Goal: Task Accomplishment & Management: Manage account settings

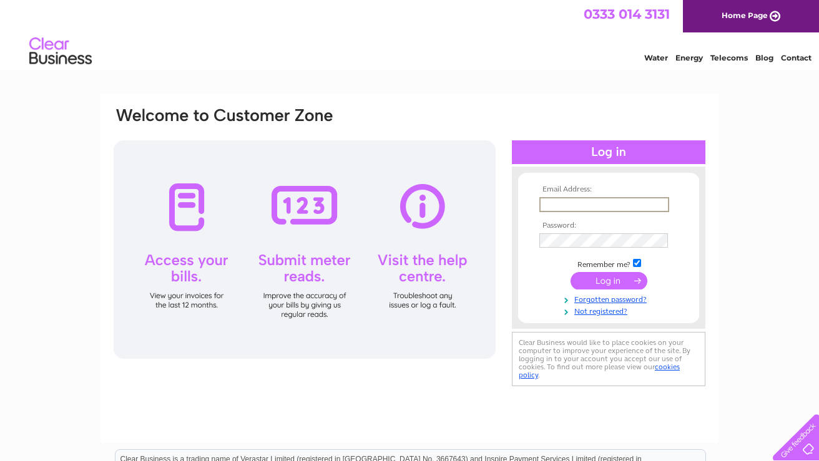
type input "[PERSON_NAME][EMAIL_ADDRESS][DOMAIN_NAME]"
click at [609, 280] on input "submit" at bounding box center [609, 280] width 77 height 17
click at [618, 283] on input "submit" at bounding box center [609, 280] width 77 height 17
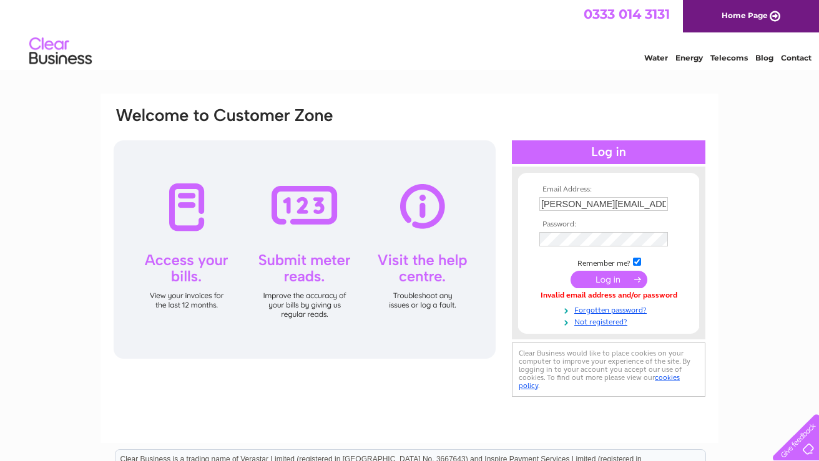
click at [611, 277] on input "submit" at bounding box center [609, 279] width 77 height 17
click at [591, 281] on input "submit" at bounding box center [609, 279] width 77 height 17
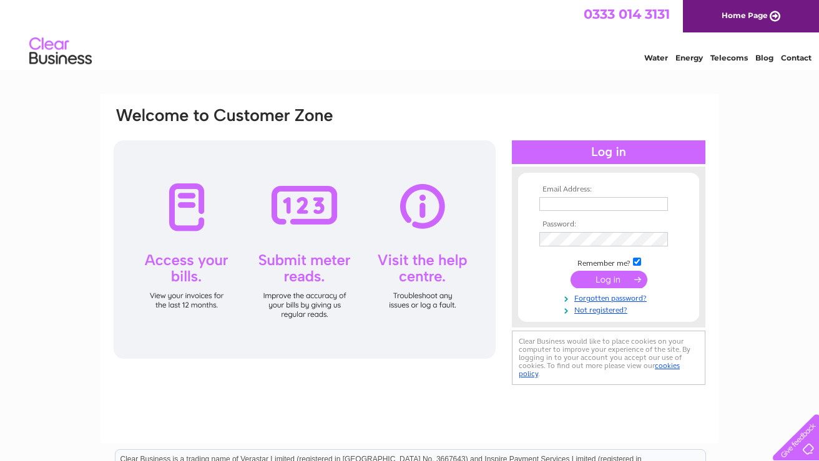
type input "[PERSON_NAME][EMAIL_ADDRESS][DOMAIN_NAME]"
click at [599, 282] on input "submit" at bounding box center [609, 279] width 77 height 17
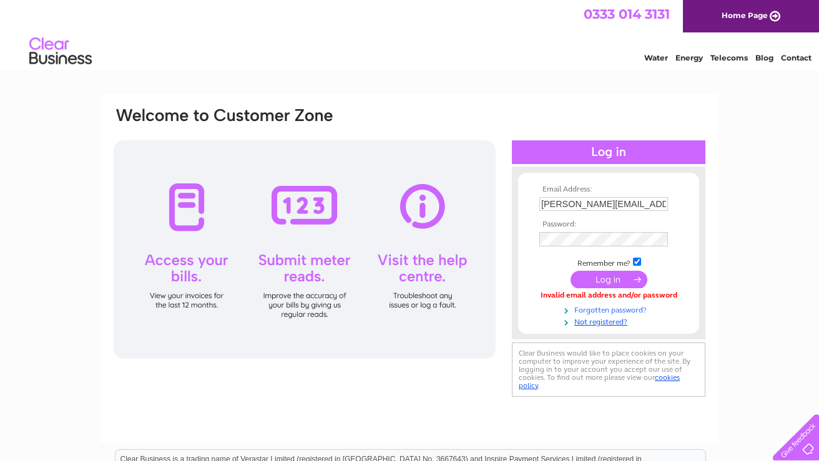
click at [601, 310] on link "Forgotten password?" at bounding box center [610, 309] width 142 height 12
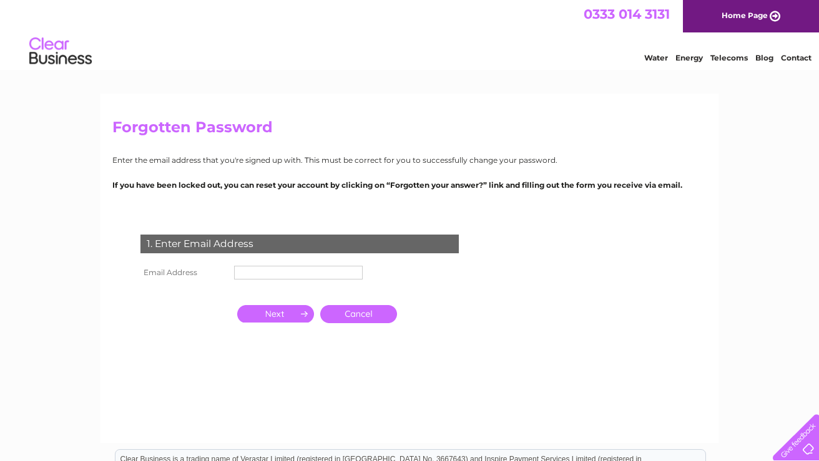
click at [270, 270] on input "text" at bounding box center [298, 273] width 129 height 14
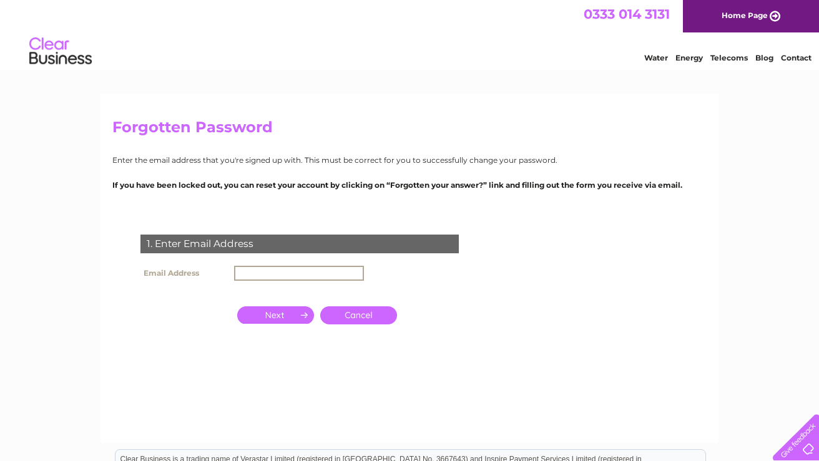
type input "alan.porch@icloud.com"
click at [289, 311] on input "button" at bounding box center [275, 313] width 77 height 17
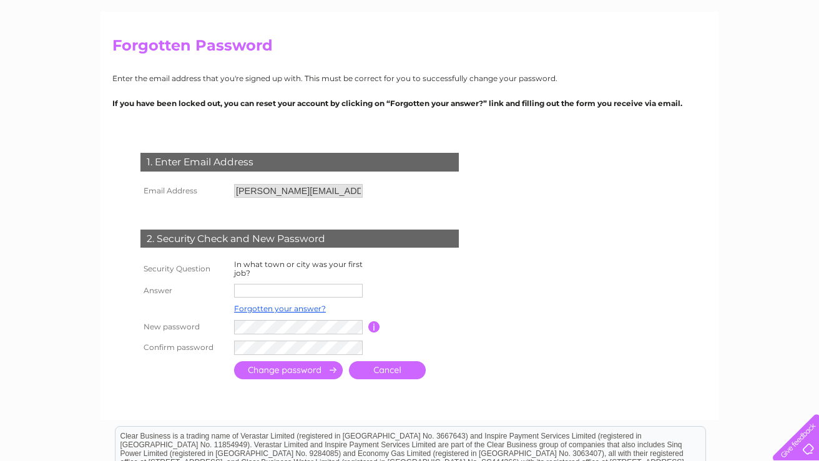
scroll to position [91, 0]
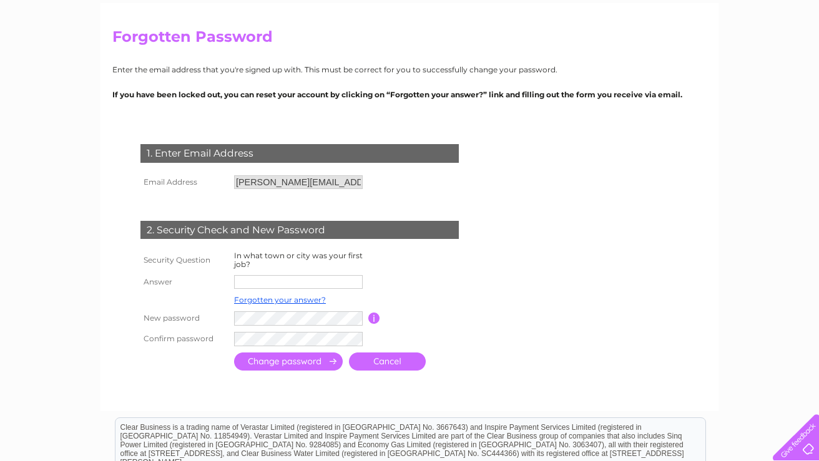
click at [253, 277] on input "text" at bounding box center [298, 282] width 129 height 14
type input "[GEOGRAPHIC_DATA]"
click at [374, 315] on input "button" at bounding box center [374, 318] width 12 height 11
click at [373, 317] on input "button" at bounding box center [374, 318] width 12 height 11
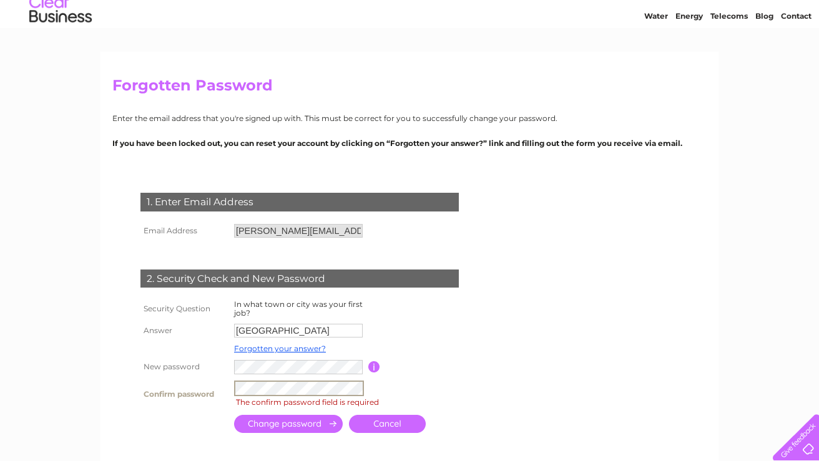
scroll to position [41, 0]
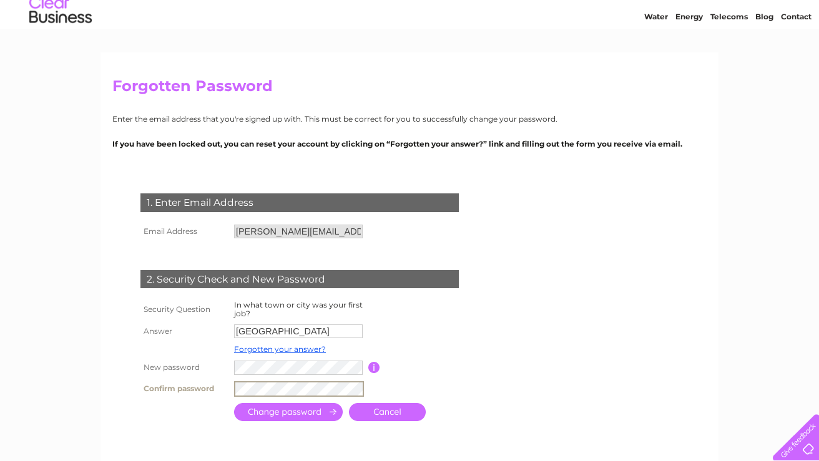
click at [309, 408] on input "submit" at bounding box center [288, 412] width 109 height 18
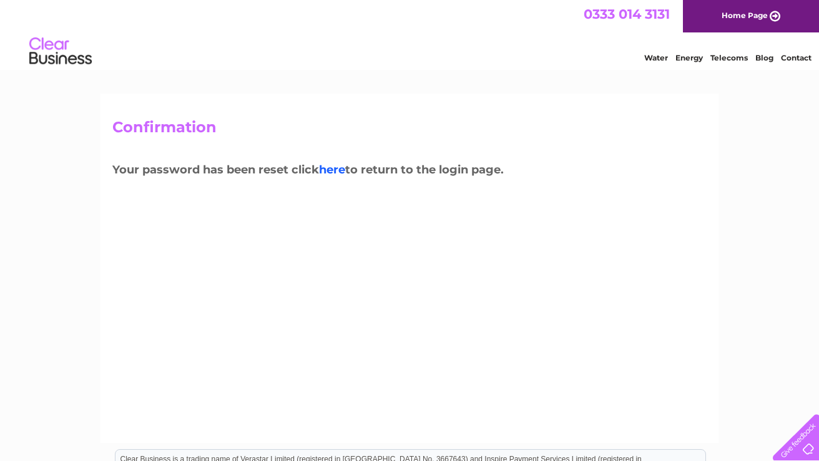
click at [711, 62] on link "here" at bounding box center [729, 56] width 37 height 12
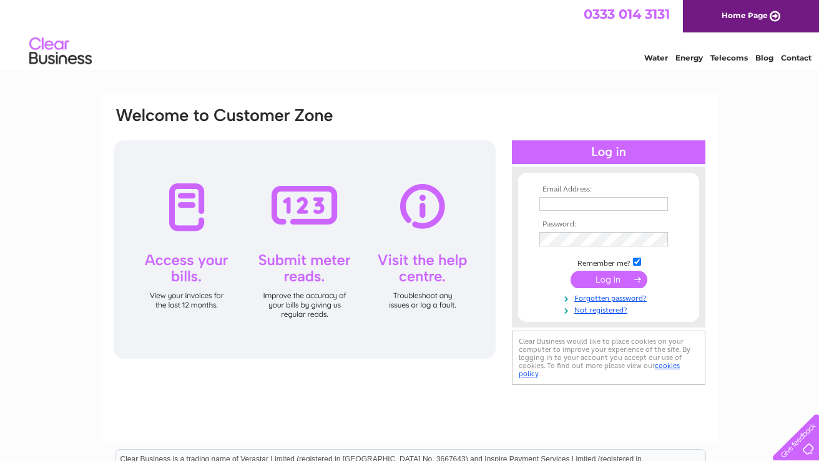
type input "[PERSON_NAME][EMAIL_ADDRESS][DOMAIN_NAME]"
click at [603, 276] on input "submit" at bounding box center [609, 279] width 77 height 17
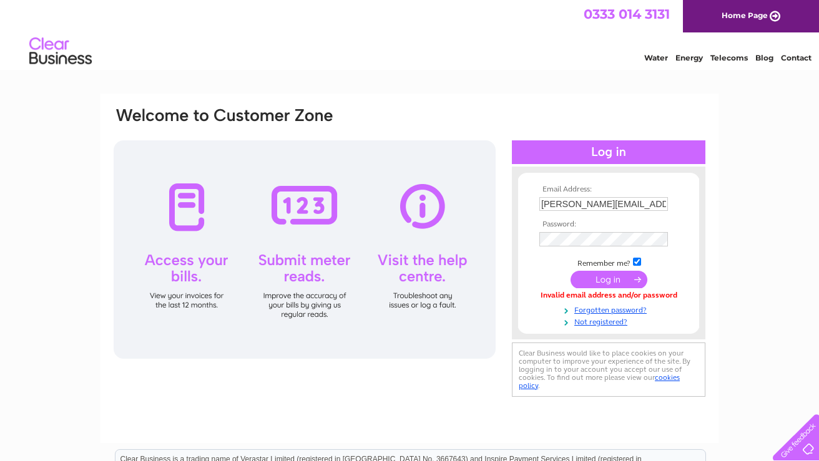
click at [489, 278] on div at bounding box center [305, 249] width 382 height 219
click at [594, 274] on input "submit" at bounding box center [609, 279] width 77 height 17
click at [600, 277] on input "submit" at bounding box center [609, 279] width 77 height 17
click at [599, 277] on input "submit" at bounding box center [609, 279] width 77 height 17
click at [416, 421] on div "Email Address: alan.porch@icloud.com Password:" at bounding box center [410, 269] width 618 height 350
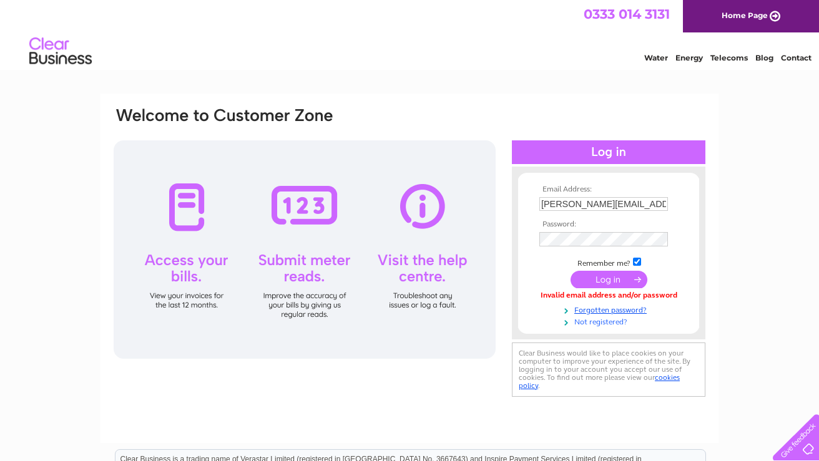
click at [601, 319] on link "Not registered?" at bounding box center [610, 321] width 142 height 12
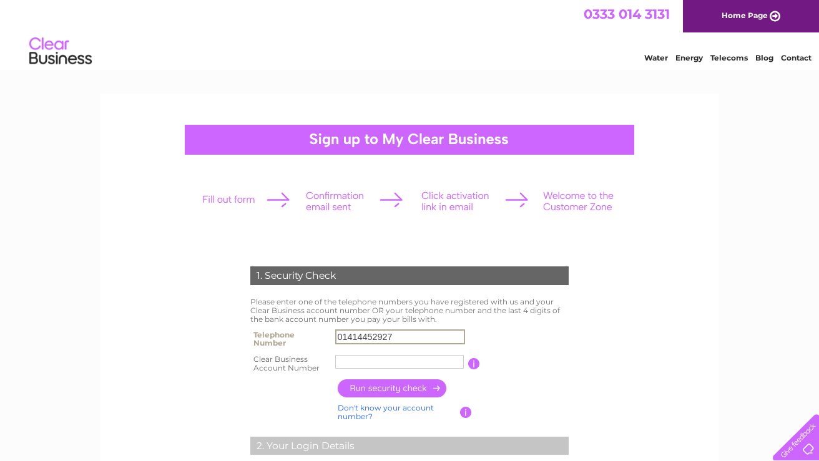
type input "01414452927"
type input "154360"
click at [401, 388] on input "button" at bounding box center [393, 389] width 110 height 18
type input "al********@ic********"
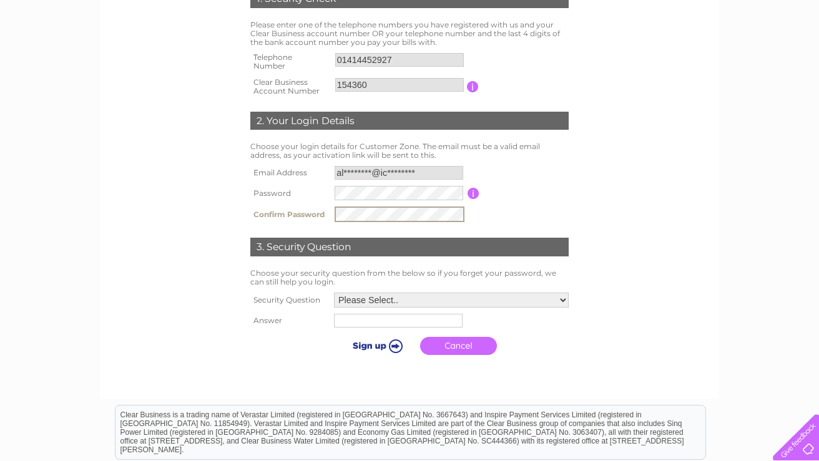
scroll to position [278, 0]
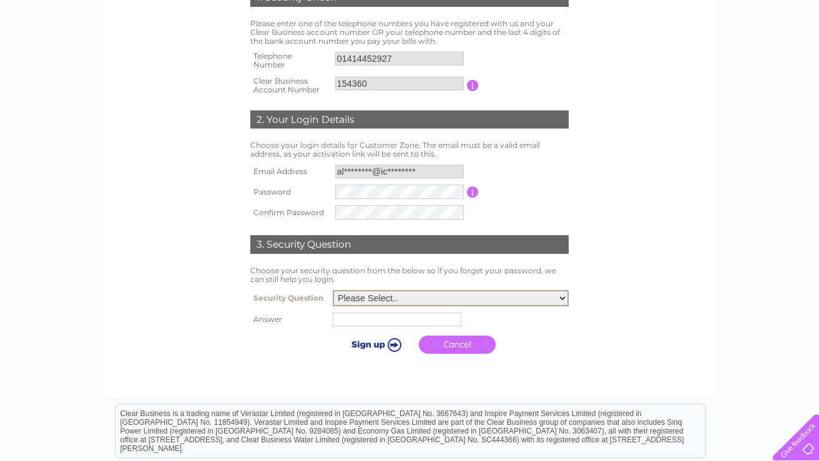
select select "6"
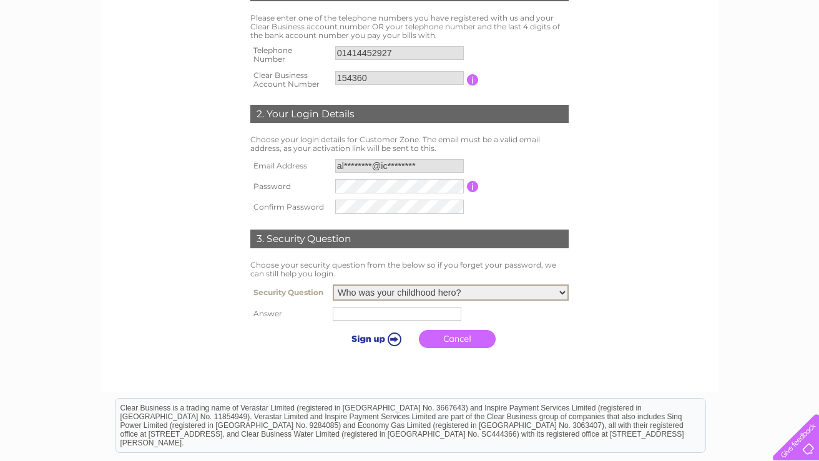
scroll to position [285, 0]
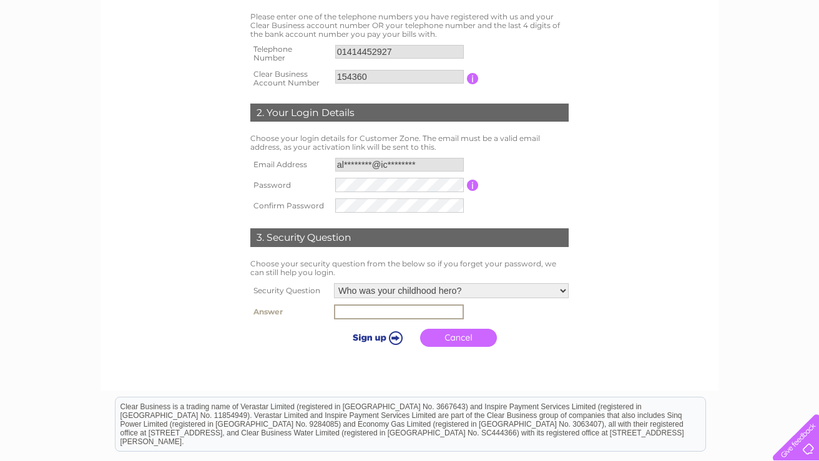
click at [334, 308] on input "text" at bounding box center [399, 312] width 130 height 15
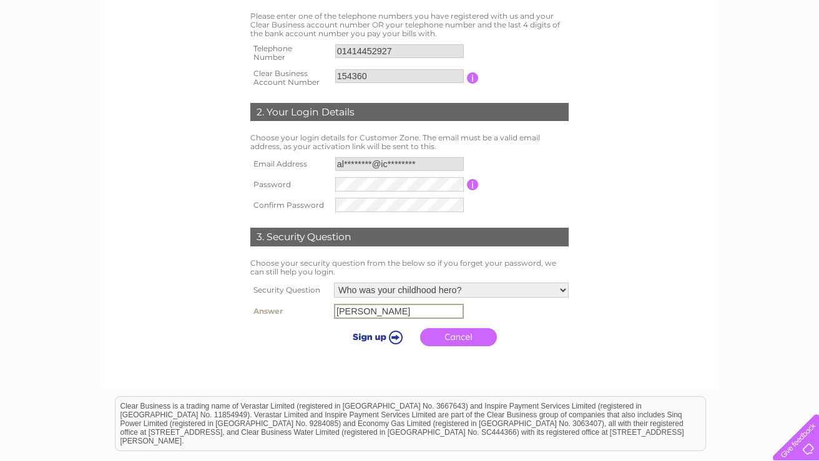
type input "Davie Cooper"
click at [372, 335] on input "submit" at bounding box center [375, 336] width 77 height 17
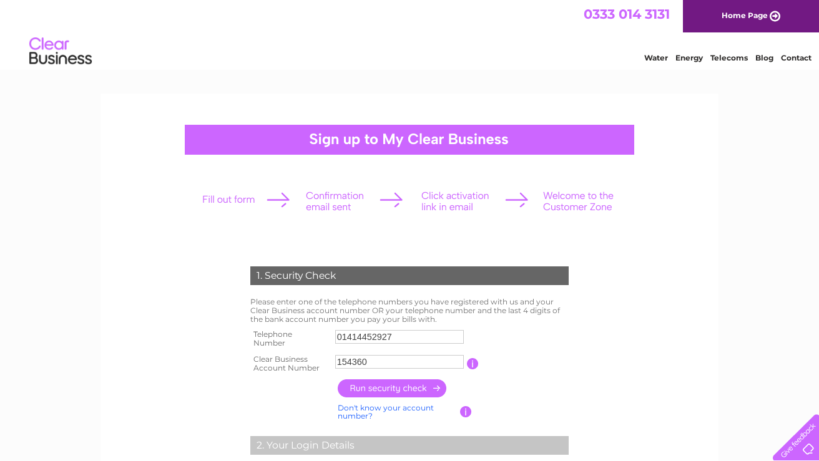
click at [731, 57] on link "Telecoms" at bounding box center [729, 57] width 37 height 9
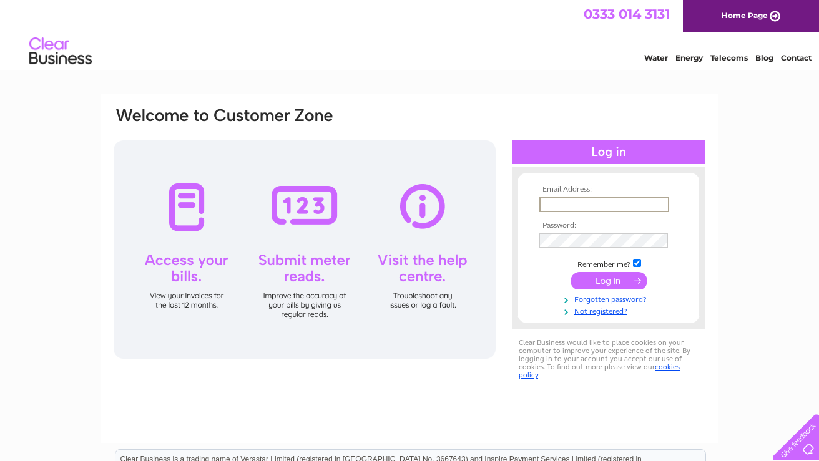
drag, startPoint x: 423, startPoint y: 205, endPoint x: 422, endPoint y: 222, distance: 16.9
click at [422, 206] on div at bounding box center [305, 249] width 382 height 219
click at [421, 295] on div at bounding box center [305, 249] width 382 height 219
click at [418, 261] on div at bounding box center [305, 249] width 382 height 219
click at [416, 261] on div at bounding box center [305, 249] width 382 height 219
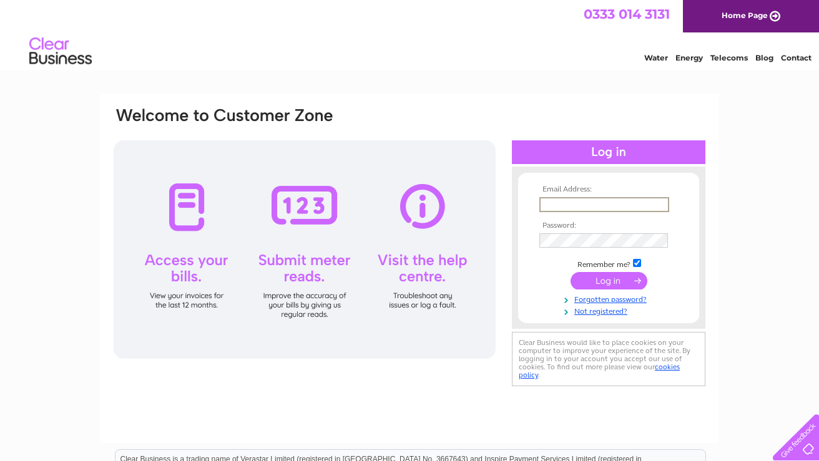
click at [560, 204] on input "text" at bounding box center [604, 204] width 130 height 15
type input "alan.porch@icloud.com"
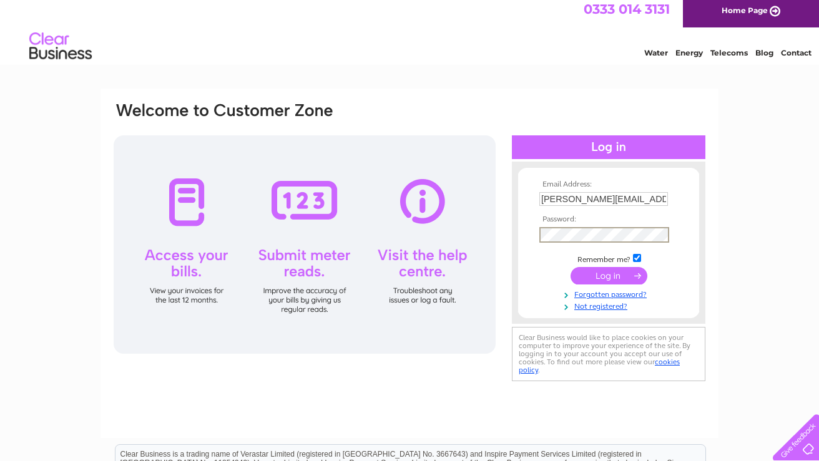
click at [599, 275] on input "submit" at bounding box center [609, 275] width 77 height 17
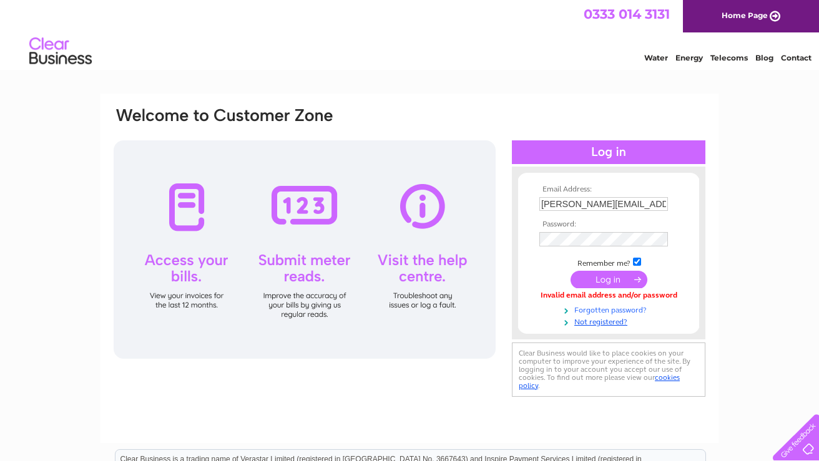
click at [599, 308] on link "Forgotten password?" at bounding box center [610, 309] width 142 height 12
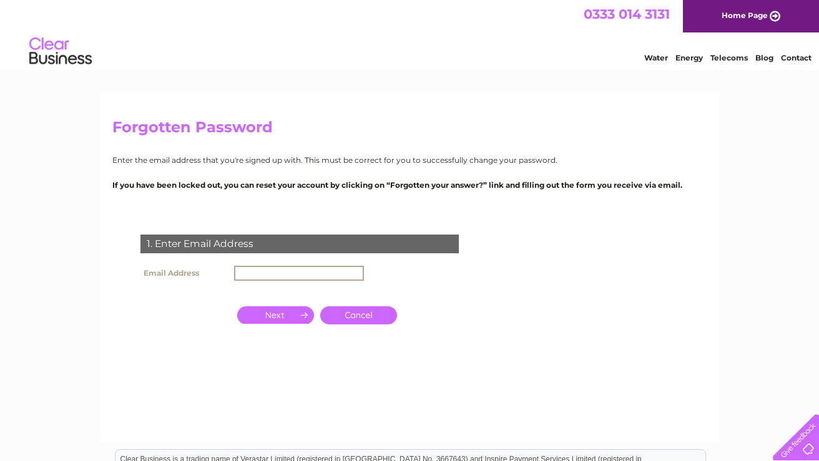
click at [261, 270] on input "text" at bounding box center [299, 273] width 130 height 15
type input "alan.porch@icloud.com"
click at [287, 312] on input "button" at bounding box center [275, 313] width 77 height 17
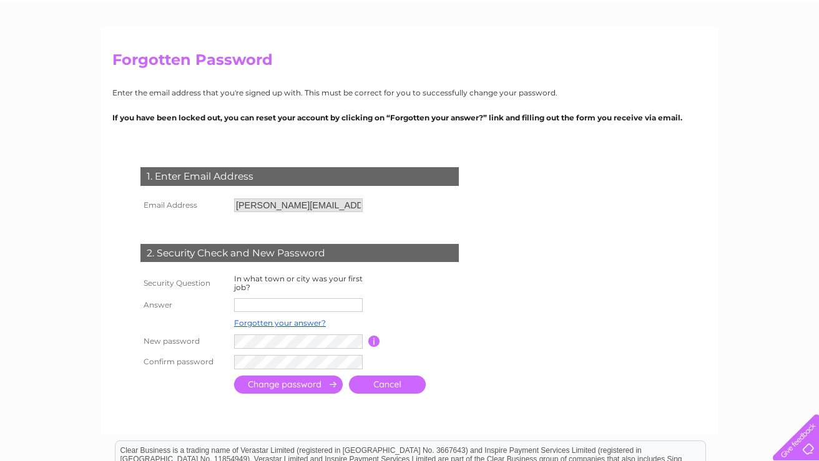
scroll to position [97, 0]
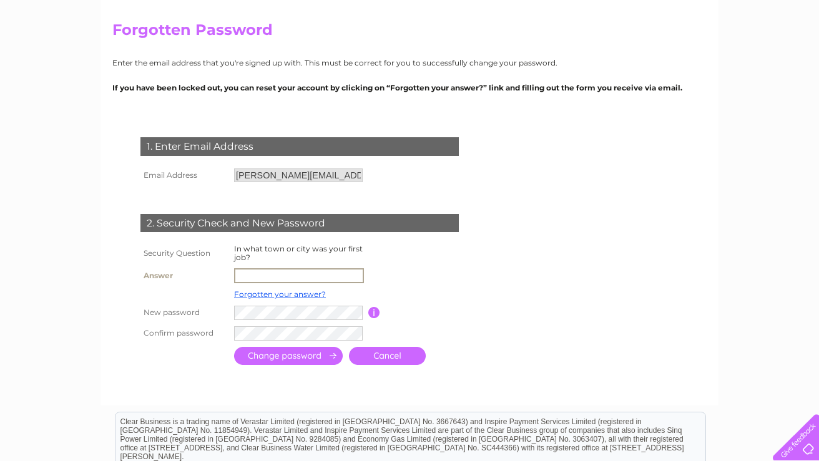
click at [271, 273] on input "text" at bounding box center [299, 275] width 130 height 15
type input "Glasgow"
click at [277, 350] on input "submit" at bounding box center [288, 355] width 109 height 18
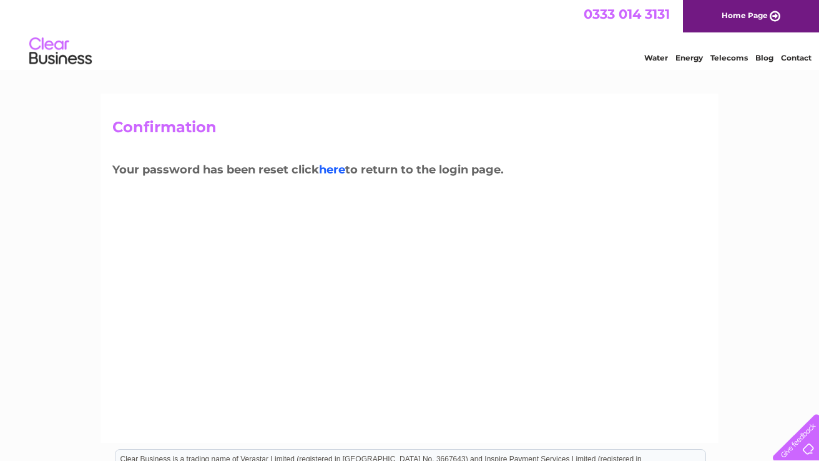
click at [711, 62] on link "here" at bounding box center [729, 56] width 37 height 12
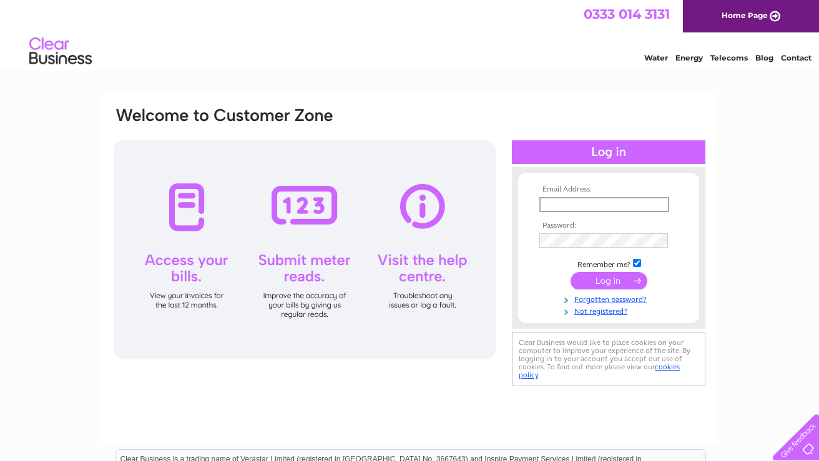
click at [554, 204] on input "text" at bounding box center [604, 204] width 130 height 15
click at [664, 204] on input "text" at bounding box center [604, 204] width 130 height 15
click at [568, 197] on input "text" at bounding box center [604, 204] width 130 height 15
type input "[PERSON_NAME][EMAIL_ADDRESS][DOMAIN_NAME]"
click at [599, 276] on input "submit" at bounding box center [609, 279] width 77 height 17
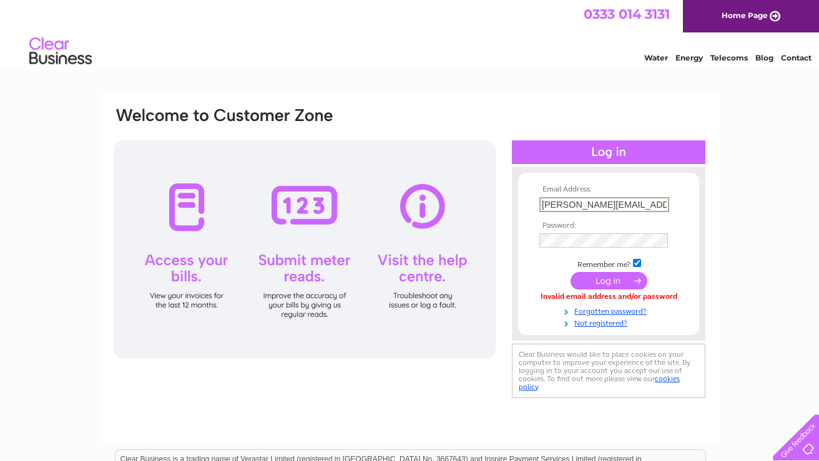
click at [599, 276] on input "submit" at bounding box center [609, 280] width 77 height 17
click at [612, 277] on input "submit" at bounding box center [609, 280] width 77 height 17
click at [529, 315] on form "Email Address: alan.porch@icloud.com Password:" at bounding box center [608, 256] width 181 height 142
click at [609, 280] on input "submit" at bounding box center [609, 280] width 77 height 17
click at [602, 275] on input "submit" at bounding box center [609, 279] width 77 height 17
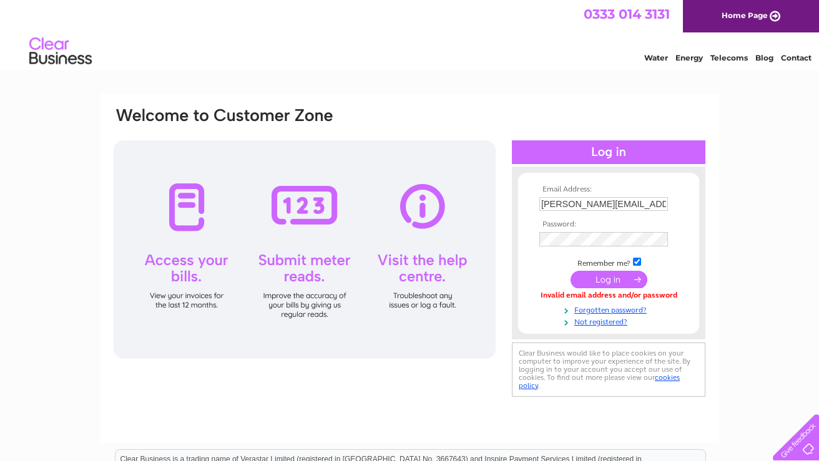
click at [624, 275] on input "submit" at bounding box center [609, 279] width 77 height 17
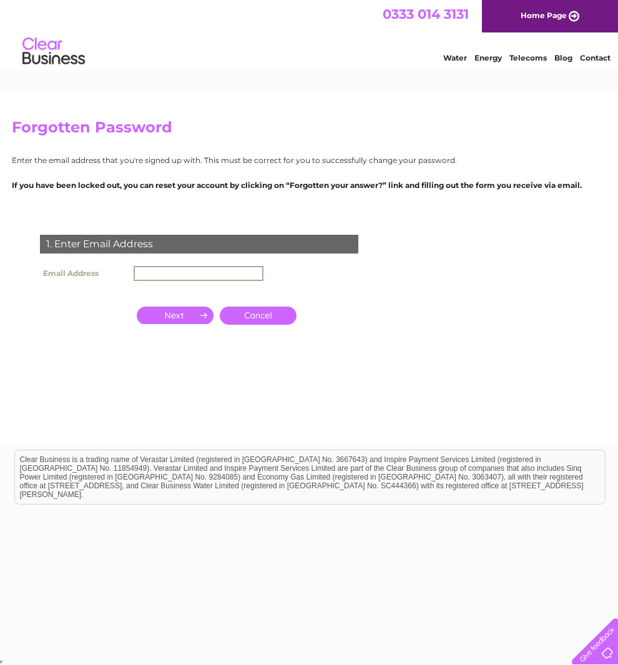
click at [158, 268] on input "text" at bounding box center [199, 273] width 130 height 15
type input "[PERSON_NAME][EMAIL_ADDRESS][DOMAIN_NAME]"
click at [182, 317] on input "button" at bounding box center [175, 313] width 77 height 17
